Goal: Information Seeking & Learning: Learn about a topic

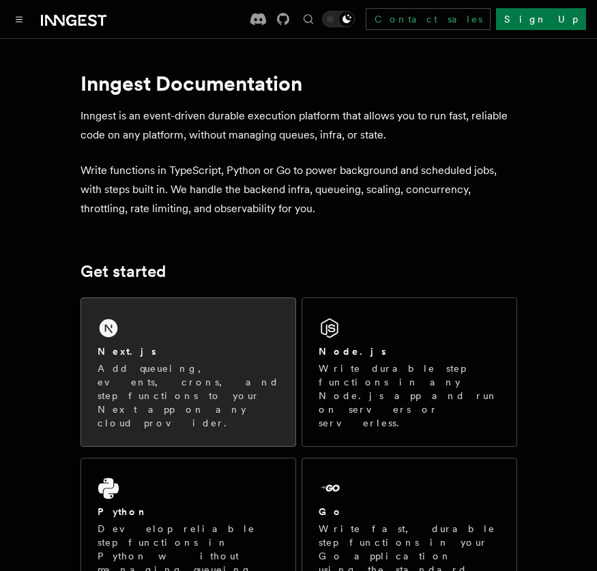
click at [247, 362] on p "Add queueing, events, crons, and step functions to your Next app on any cloud p…" at bounding box center [189, 396] width 182 height 68
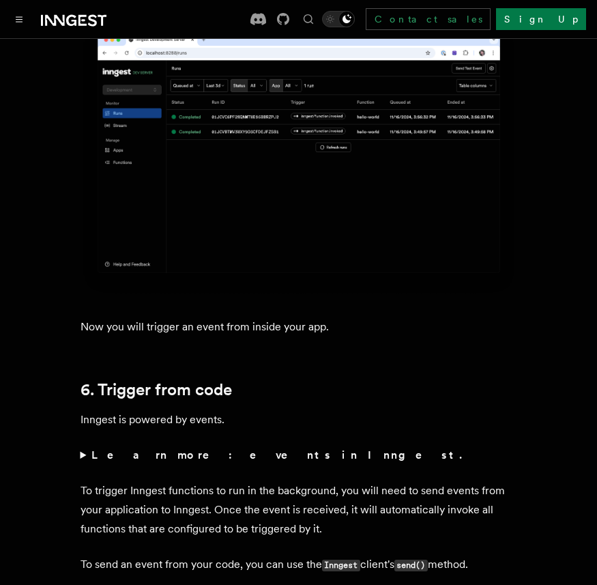
scroll to position [6128, 0]
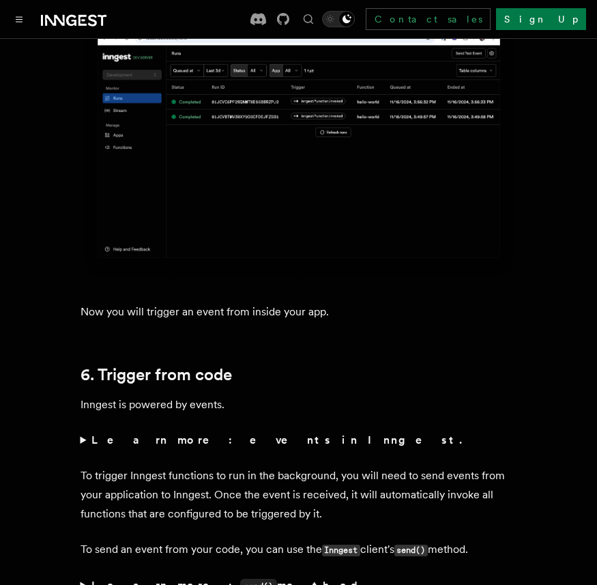
click at [84, 431] on summary "Learn more: events in Inngest." at bounding box center [299, 440] width 437 height 19
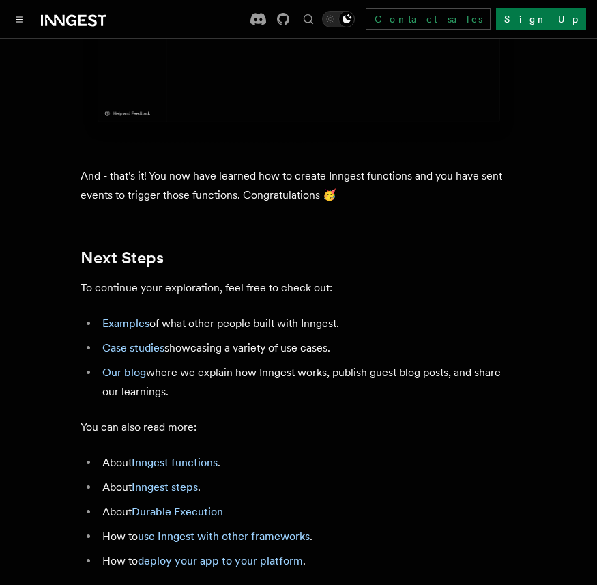
scroll to position [7938, 0]
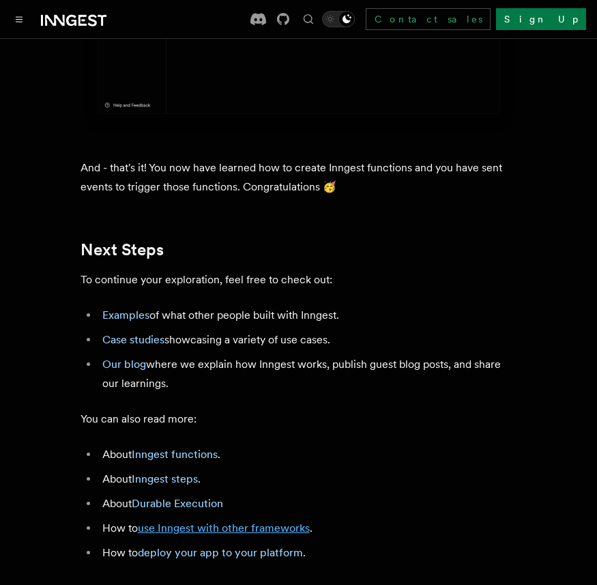
click at [167, 522] on link "use Inngest with other frameworks" at bounding box center [224, 528] width 172 height 13
click at [178, 472] on link "Inngest steps" at bounding box center [165, 478] width 66 height 13
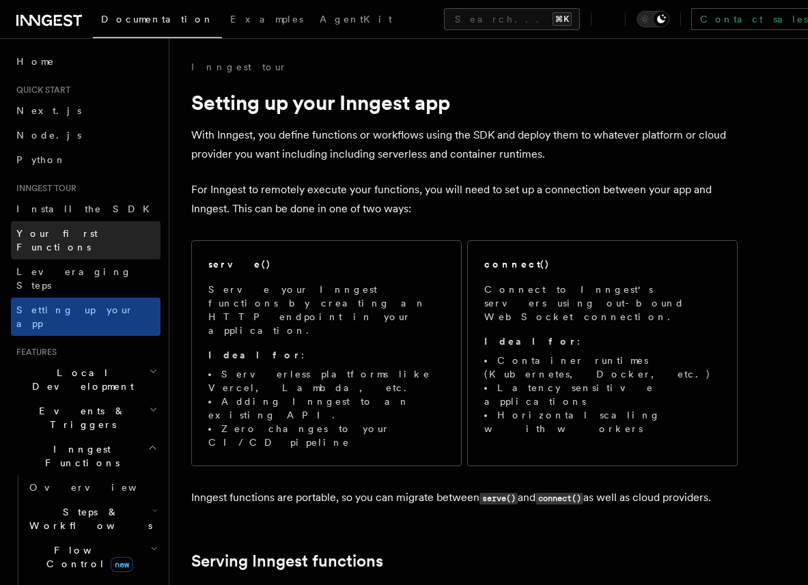
click at [94, 231] on span "Your first Functions" at bounding box center [56, 240] width 81 height 25
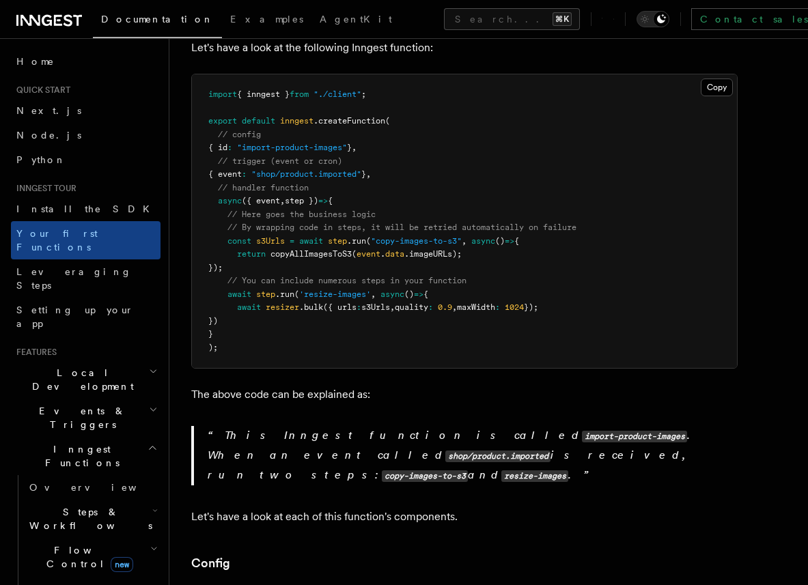
scroll to position [340, 0]
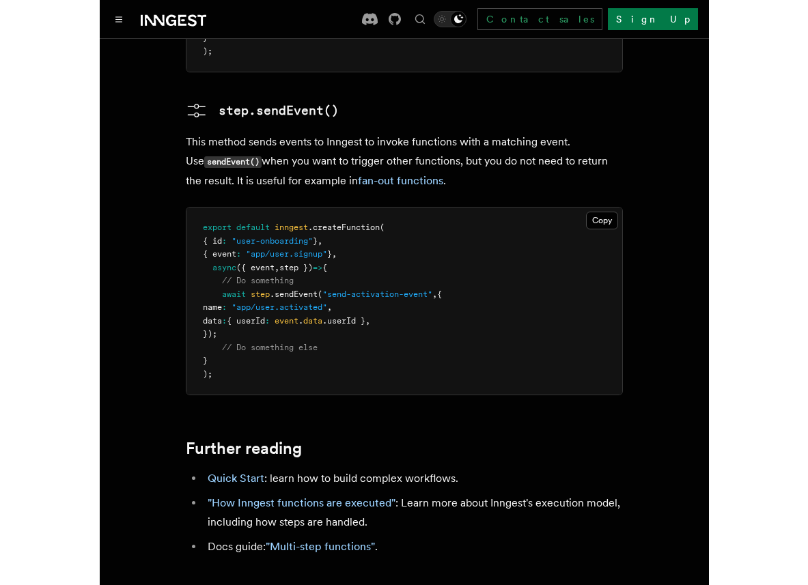
scroll to position [3020, 0]
